Goal: Task Accomplishment & Management: Manage account settings

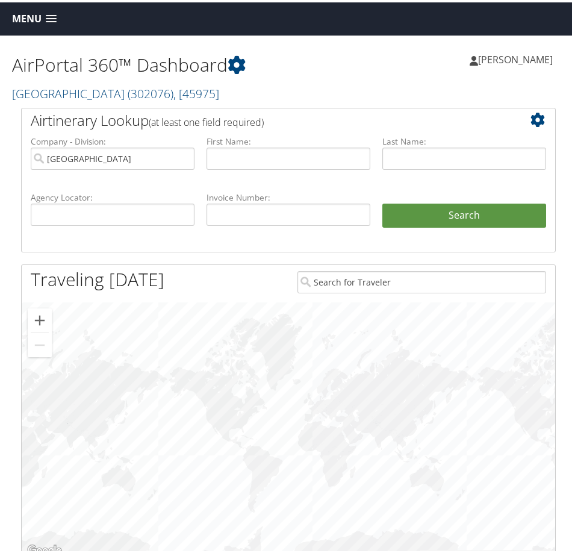
click at [20, 4] on div "Menu Dashboards ► AirPortal 360™ (Manager) AirPortal 360™ (Agent) My Travel Das…" at bounding box center [288, 16] width 577 height 33
click at [24, 15] on span "Menu" at bounding box center [27, 16] width 30 height 11
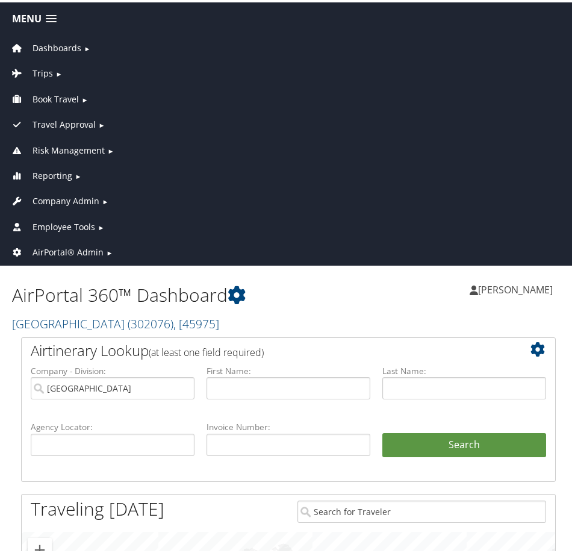
click at [59, 195] on span "Company Admin" at bounding box center [66, 198] width 67 height 13
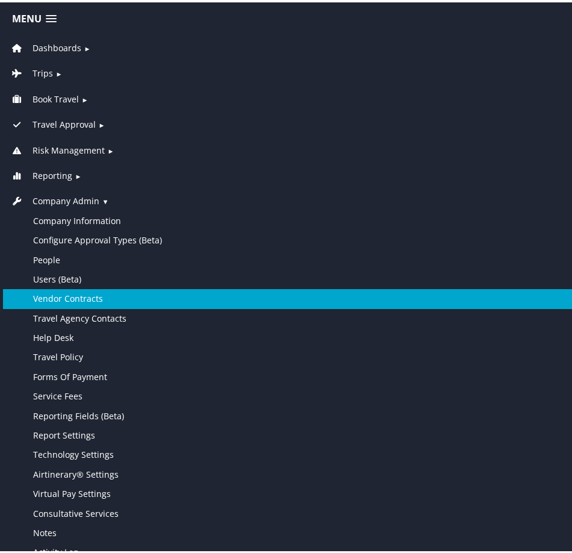
click at [57, 301] on link "Vendor Contracts" at bounding box center [288, 296] width 571 height 19
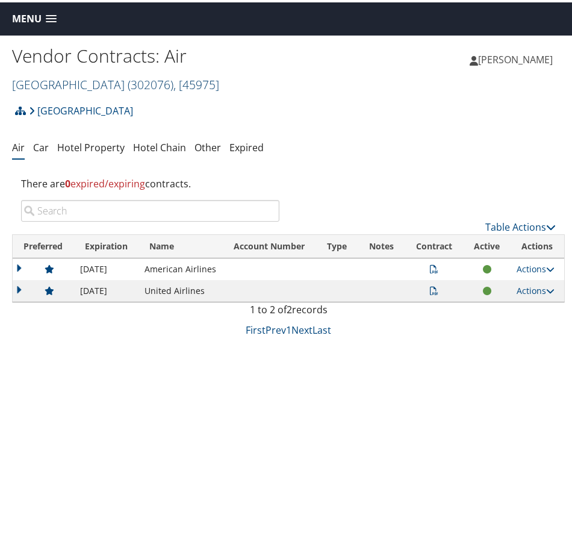
click at [149, 80] on span "( 302076 )" at bounding box center [151, 82] width 46 height 16
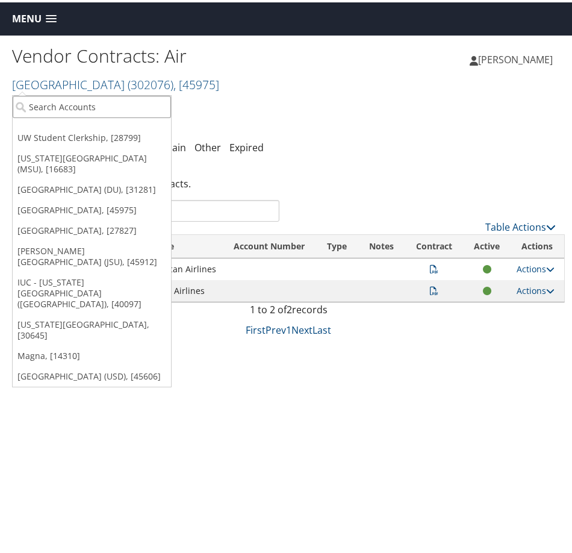
click at [114, 111] on input "search" at bounding box center [92, 104] width 158 height 22
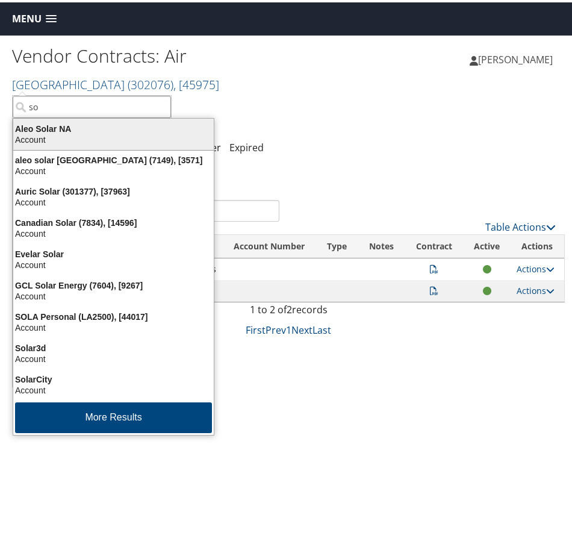
type input "s"
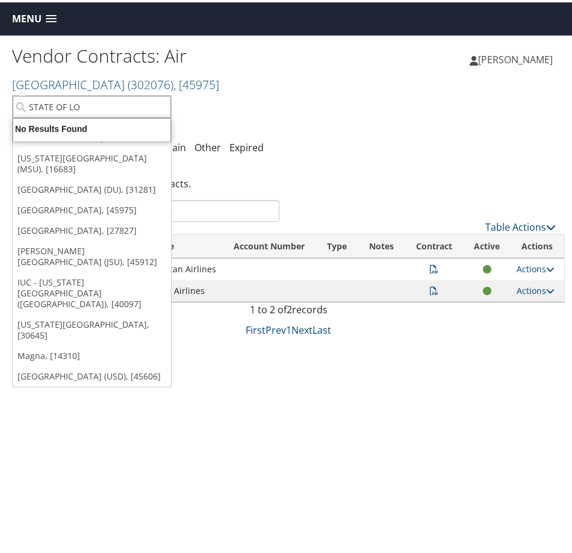
type input "STATE OF [PERSON_NAME]"
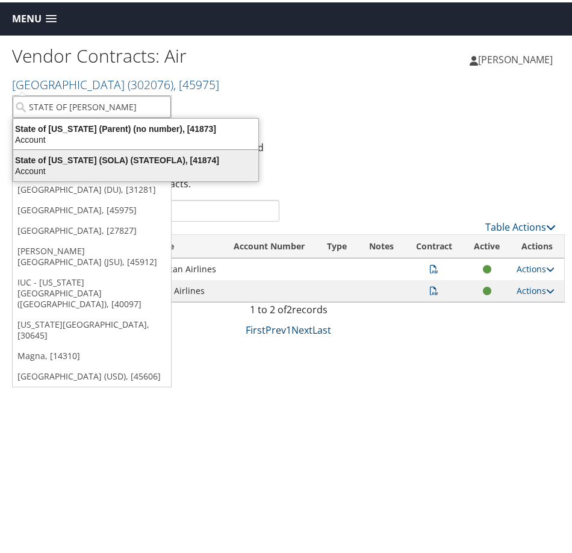
click at [81, 159] on div "State of [US_STATE] (SOLA) (STATEOFLA), [41874]" at bounding box center [136, 157] width 260 height 11
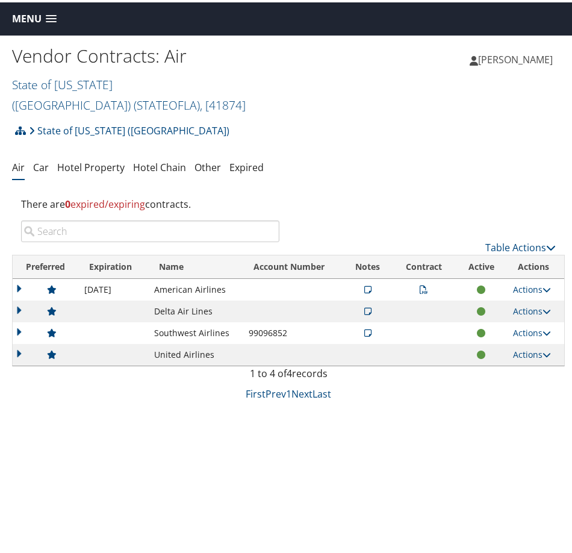
click at [21, 342] on td at bounding box center [46, 353] width 66 height 22
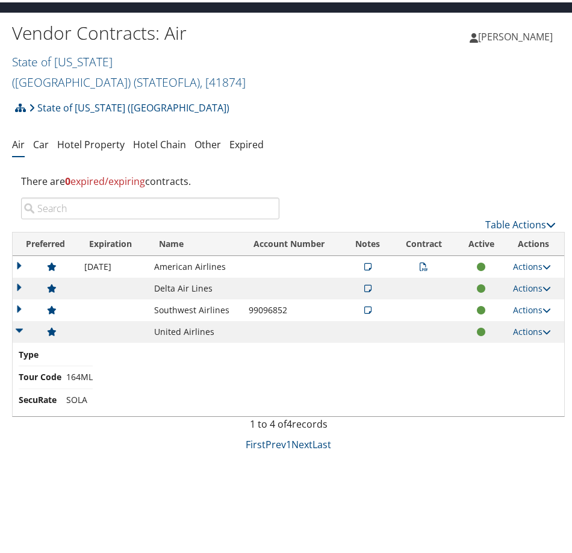
scroll to position [33, 0]
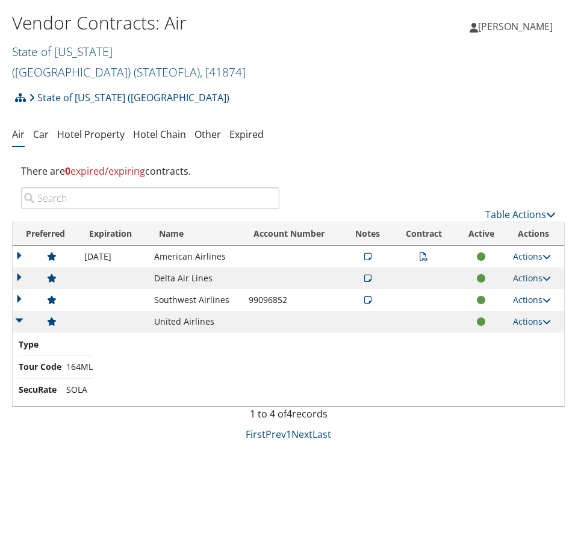
click at [64, 437] on div "Vendor Contracts: Air State of Louisiana (SOLA) ( STATEOFLA ) , [ 41874 ] State…" at bounding box center [288, 276] width 577 height 553
click at [17, 309] on td at bounding box center [46, 320] width 66 height 22
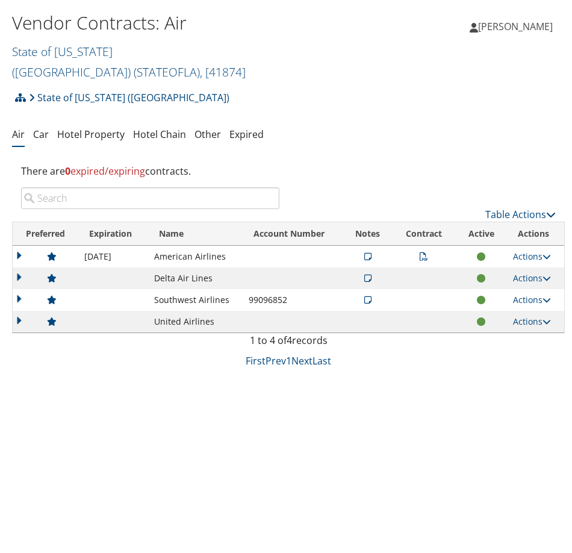
click at [365, 293] on icon at bounding box center [368, 297] width 7 height 8
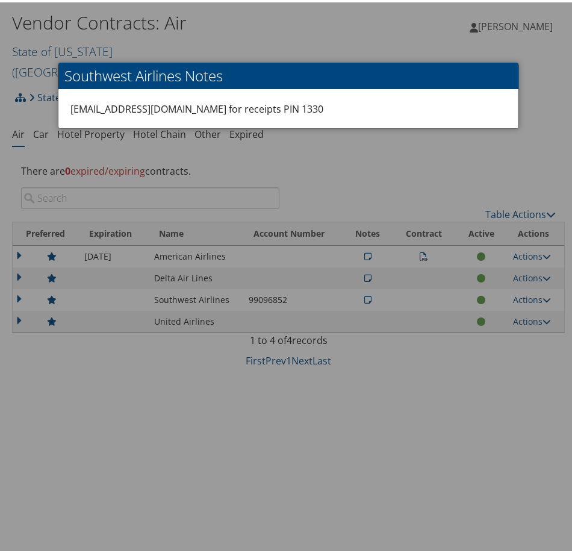
click at [491, 140] on div at bounding box center [288, 276] width 577 height 553
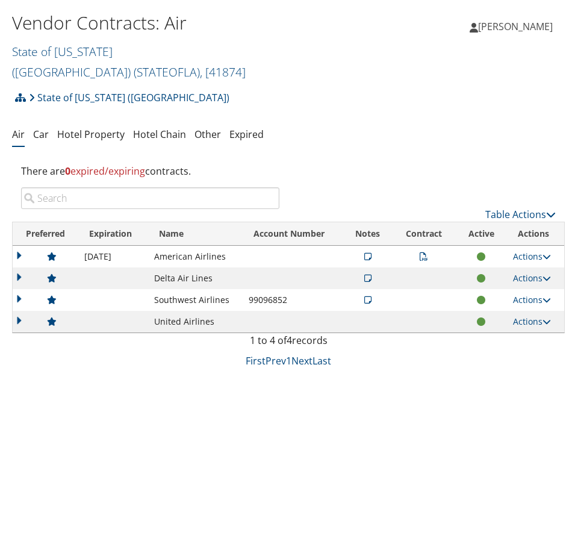
click at [365, 272] on icon at bounding box center [368, 276] width 7 height 8
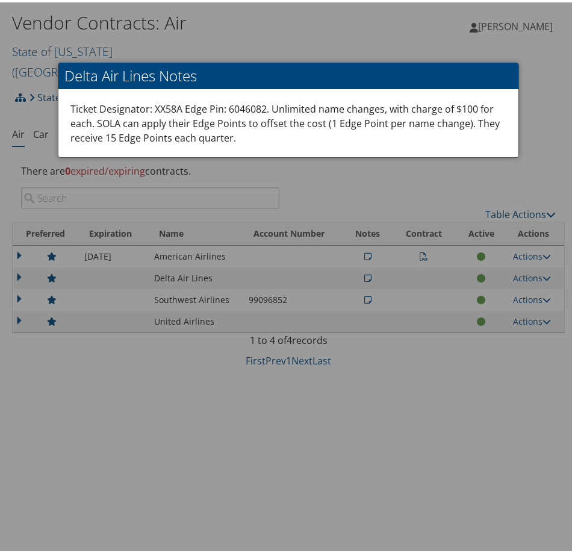
click at [405, 166] on div at bounding box center [288, 276] width 577 height 553
